Goal: Complete application form: Complete application form

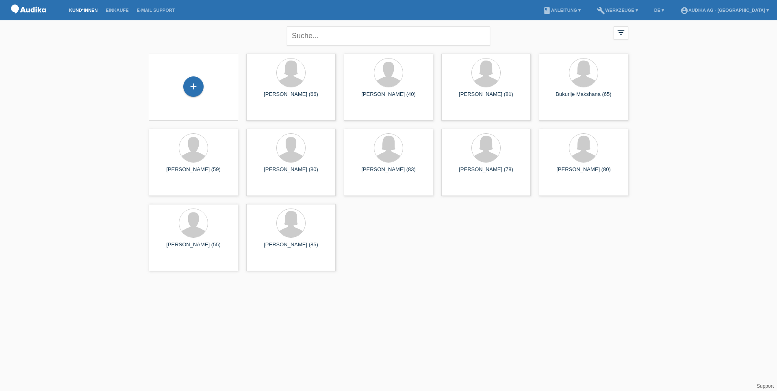
drag, startPoint x: 69, startPoint y: 87, endPoint x: 79, endPoint y: 82, distance: 11.5
click at [69, 87] on div "close filter_list view_module Alle Kund*innen anzeigen star Markierte Kund*inne…" at bounding box center [388, 147] width 777 height 255
click at [202, 85] on div "+" at bounding box center [193, 86] width 20 height 20
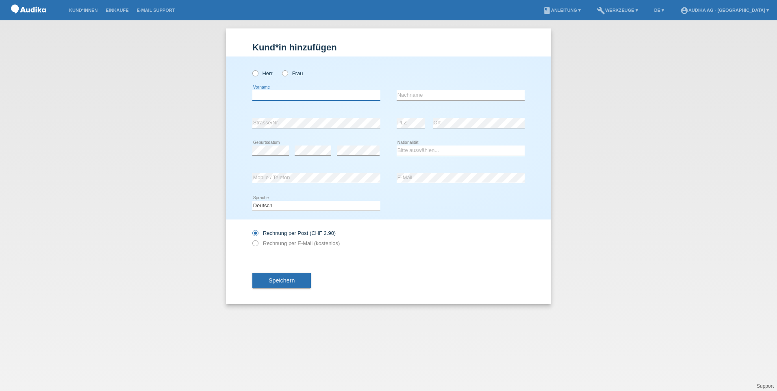
click at [297, 96] on input "text" at bounding box center [316, 95] width 128 height 10
click at [259, 73] on label "Herr" at bounding box center [262, 73] width 20 height 6
click at [258, 73] on input "Herr" at bounding box center [254, 72] width 5 height 5
radio input "true"
click at [274, 98] on input "text" at bounding box center [316, 95] width 128 height 10
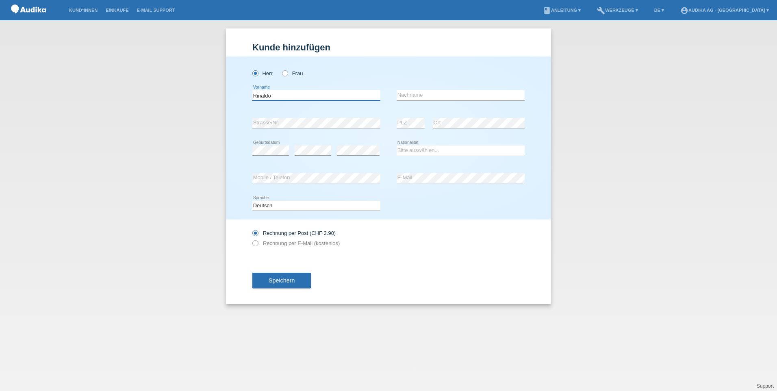
type input "Rinaldo"
click at [431, 95] on input "text" at bounding box center [461, 95] width 128 height 10
type input "Maruozzo"
click at [433, 233] on div "Rechnung per Post (CHF 2.90) Rechnung per E-Mail (kostenlos)" at bounding box center [388, 237] width 272 height 37
click at [439, 148] on select "Bitte auswählen... Schweiz Deutschland Liechtenstein Österreich ------------ Af…" at bounding box center [461, 150] width 128 height 10
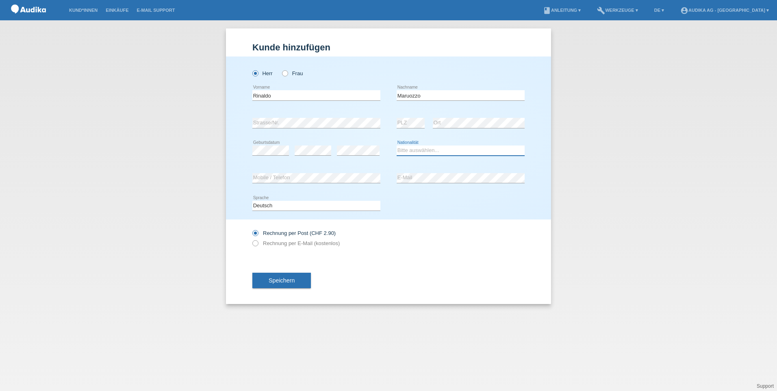
select select "CH"
click at [397, 145] on select "Bitte auswählen... Schweiz Deutschland Liechtenstein Österreich ------------ Af…" at bounding box center [461, 150] width 128 height 10
click at [475, 202] on div "Deutsch Français Italiano English error Sprache" at bounding box center [388, 206] width 272 height 28
click at [449, 202] on div "Deutsch Français Italiano English error Sprache" at bounding box center [388, 206] width 272 height 28
click at [379, 286] on div "Speichern" at bounding box center [388, 280] width 272 height 47
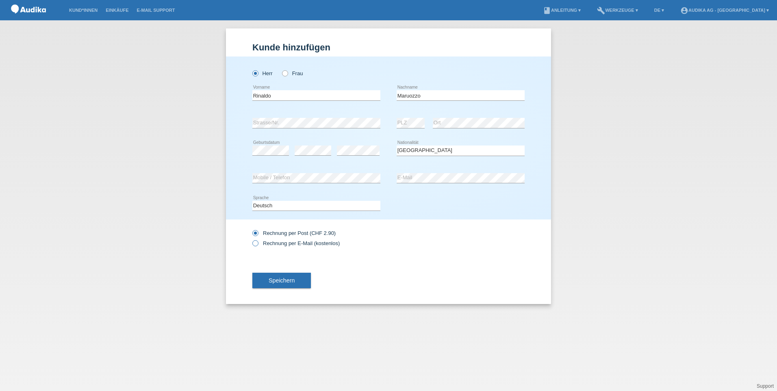
click at [289, 243] on label "Rechnung per E-Mail (kostenlos)" at bounding box center [295, 243] width 87 height 6
click at [258, 243] on input "Rechnung per E-Mail (kostenlos)" at bounding box center [254, 245] width 5 height 10
radio input "true"
click at [287, 280] on span "Speichern" at bounding box center [282, 280] width 26 height 7
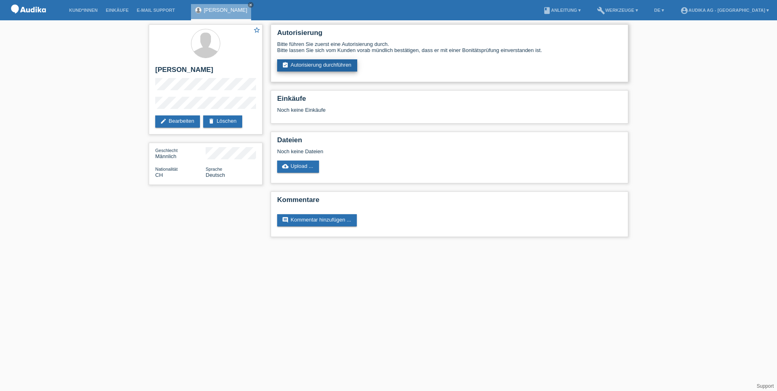
click at [329, 63] on link "assignment_turned_in Autorisierung durchführen" at bounding box center [317, 65] width 80 height 12
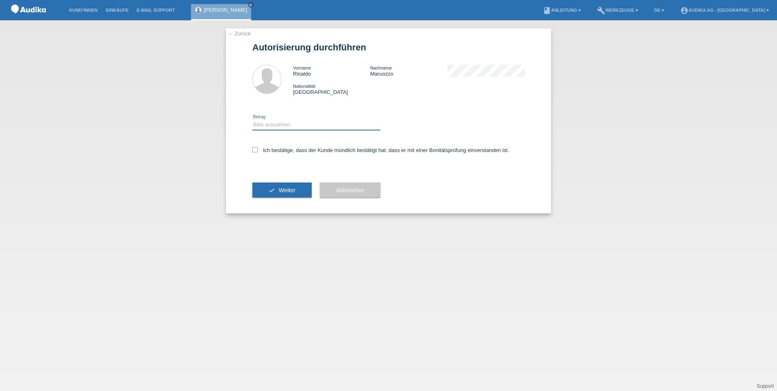
click at [300, 124] on select "Bitte auswählen CHF 1.00 - CHF 499.00 CHF 500.00 - CHF 1'999.00 CHF 2'000.00 - …" at bounding box center [316, 125] width 128 height 10
select select "3"
click at [252, 120] on select "Bitte auswählen CHF 1.00 - CHF 499.00 CHF 500.00 - CHF 1'999.00 CHF 2'000.00 - …" at bounding box center [316, 125] width 128 height 10
click at [257, 150] on icon at bounding box center [254, 149] width 5 height 5
click at [257, 150] on input "Ich bestätige, dass der Kunde mündlich bestätigt hat, dass er mit einer Bonität…" at bounding box center [254, 149] width 5 height 5
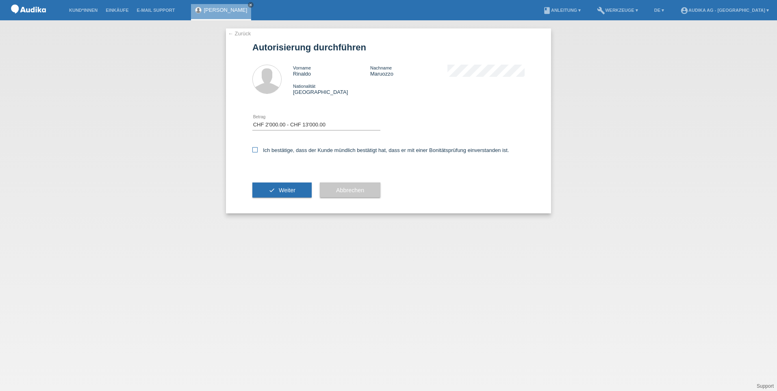
checkbox input "true"
click at [359, 115] on div "Bitte auswählen CHF 1.00 - CHF 499.00 CHF 500.00 - CHF 1'999.00 CHF 2'000.00 - …" at bounding box center [316, 125] width 128 height 28
click at [298, 191] on button "check Weiter" at bounding box center [281, 189] width 59 height 15
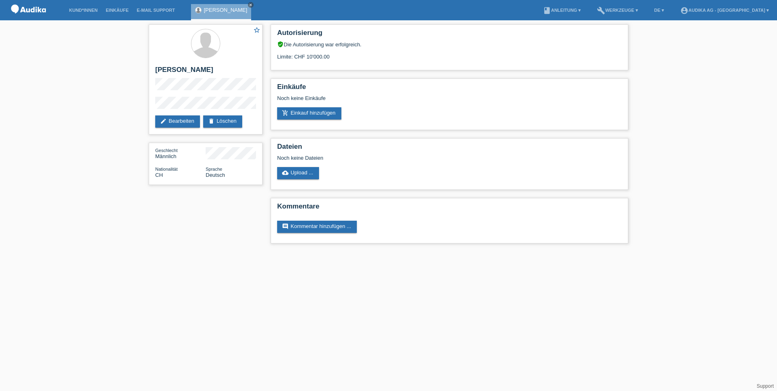
click at [383, 252] on html "Kund*innen Einkäufe E-Mail Support [PERSON_NAME] close menu" at bounding box center [388, 126] width 777 height 252
click at [425, 247] on div "Autorisierung verified_user Die Autorisierung war erfolgreich. Limite: CHF 10'0…" at bounding box center [450, 135] width 366 height 231
click at [122, 252] on html "Kund*innen Einkäufe E-Mail Support [PERSON_NAME] close menu" at bounding box center [388, 126] width 777 height 252
